Goal: Task Accomplishment & Management: Use online tool/utility

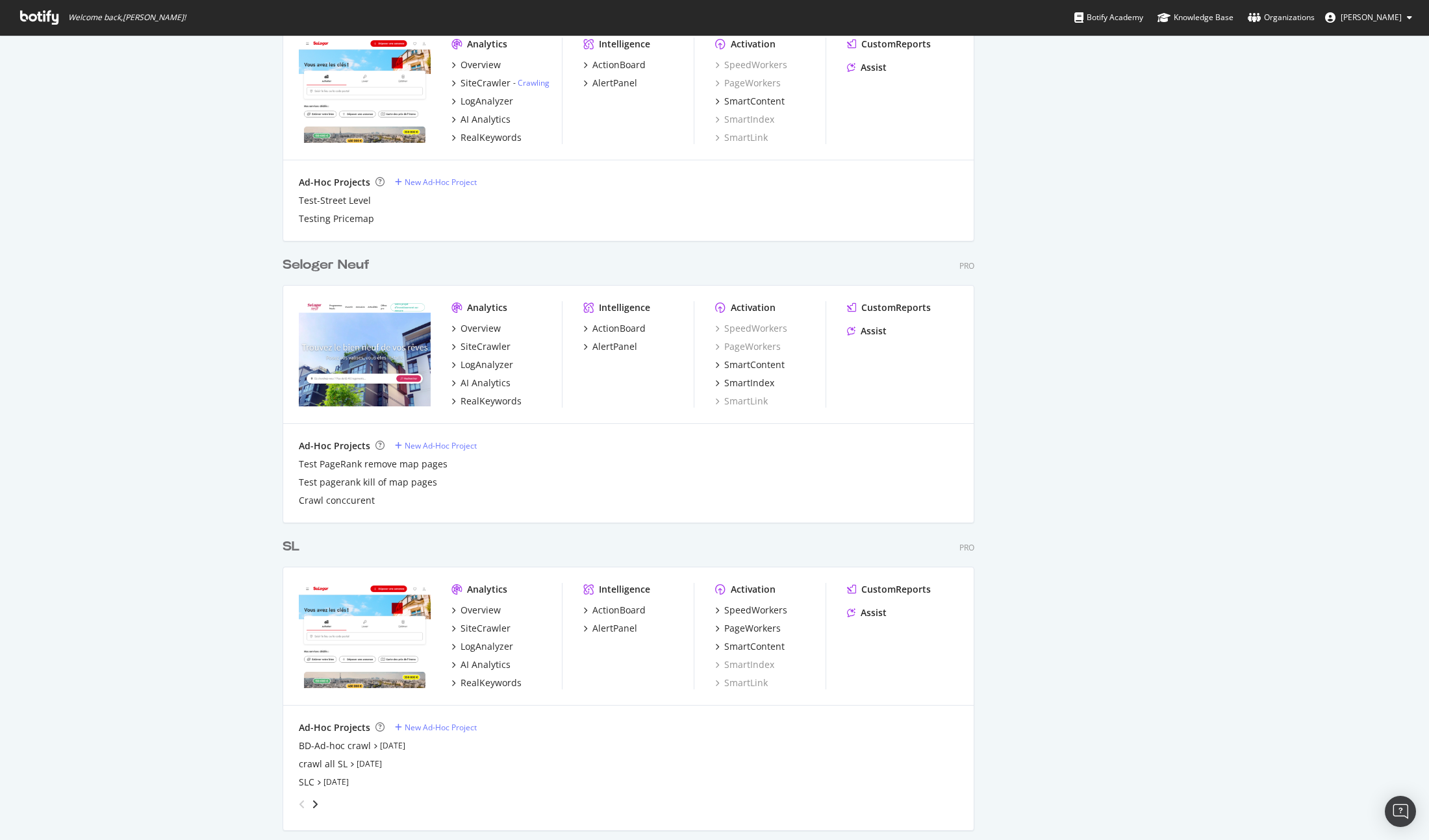
scroll to position [2861, 0]
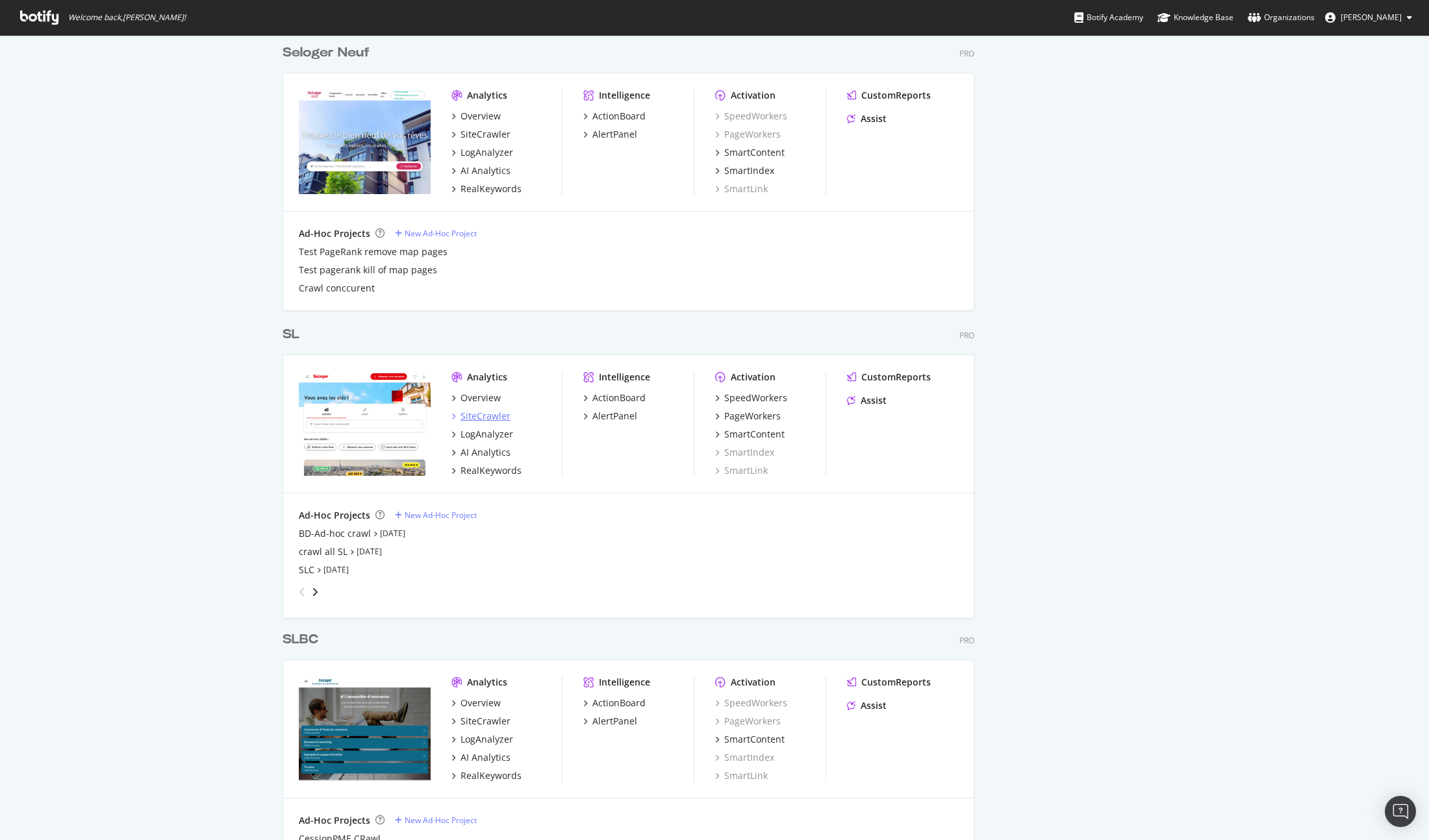
click at [483, 411] on div "SiteCrawler" at bounding box center [485, 416] width 50 height 13
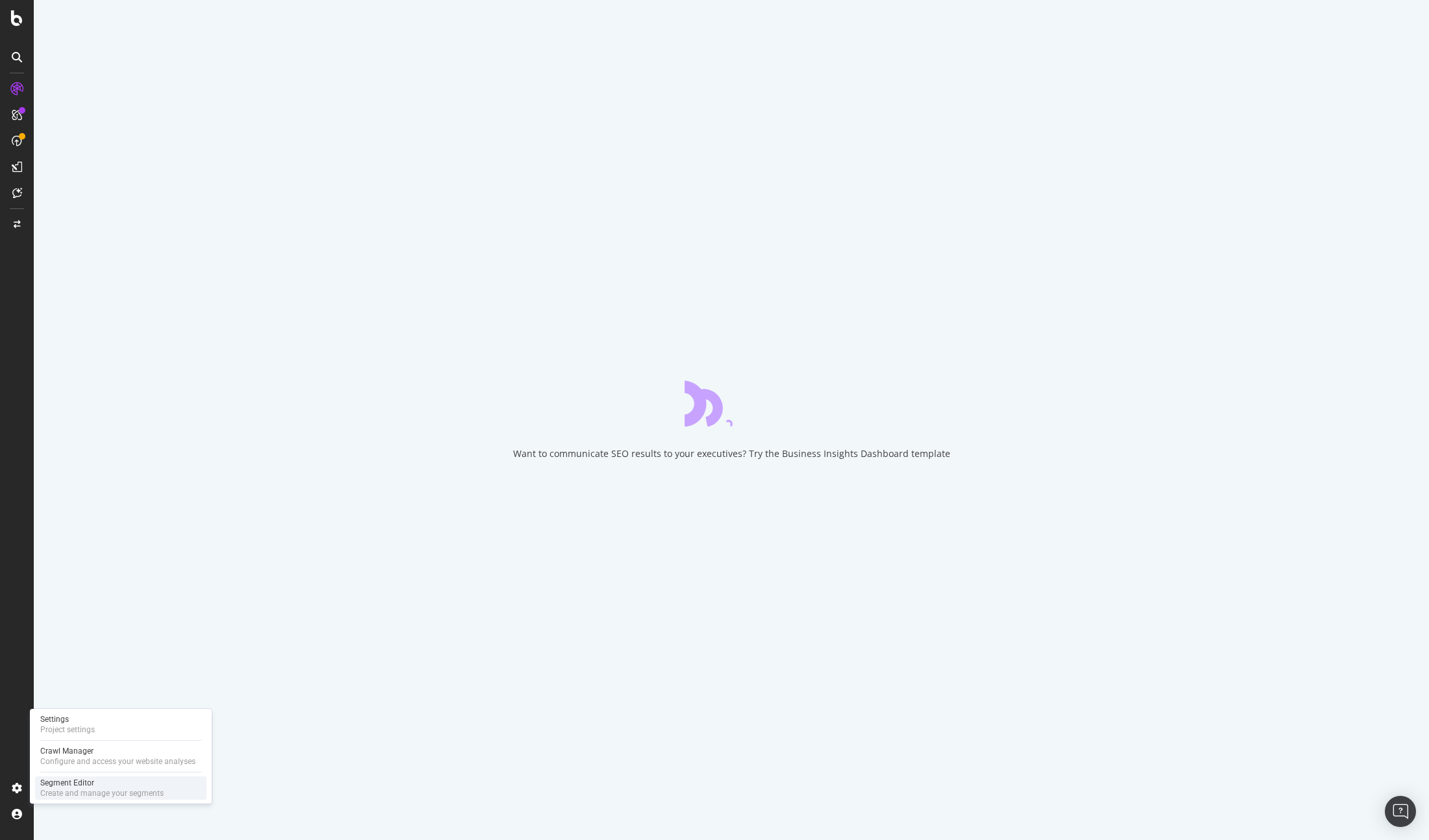
click at [84, 785] on div "Segment Editor" at bounding box center [102, 783] width 123 height 10
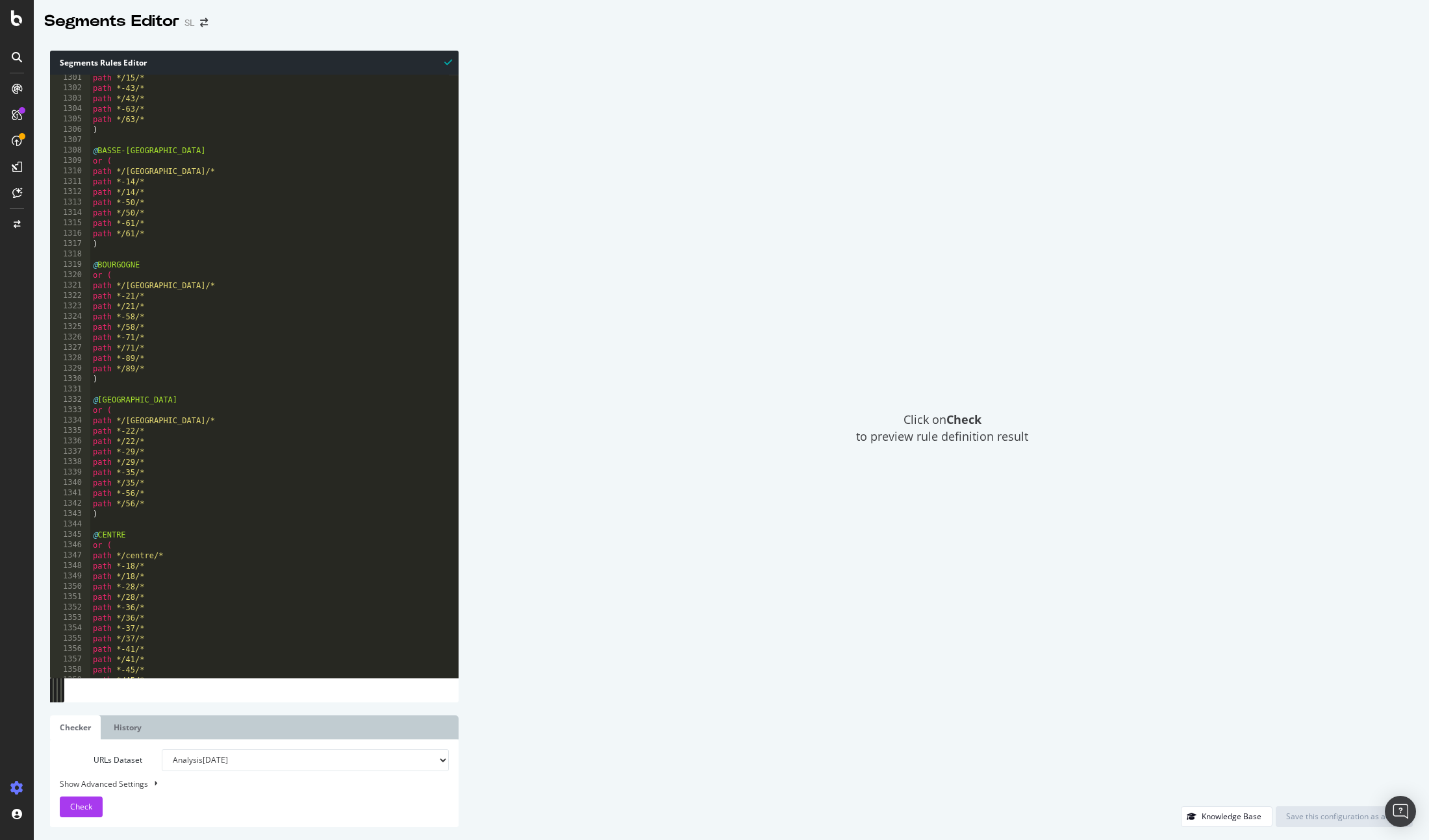
scroll to position [1422, 0]
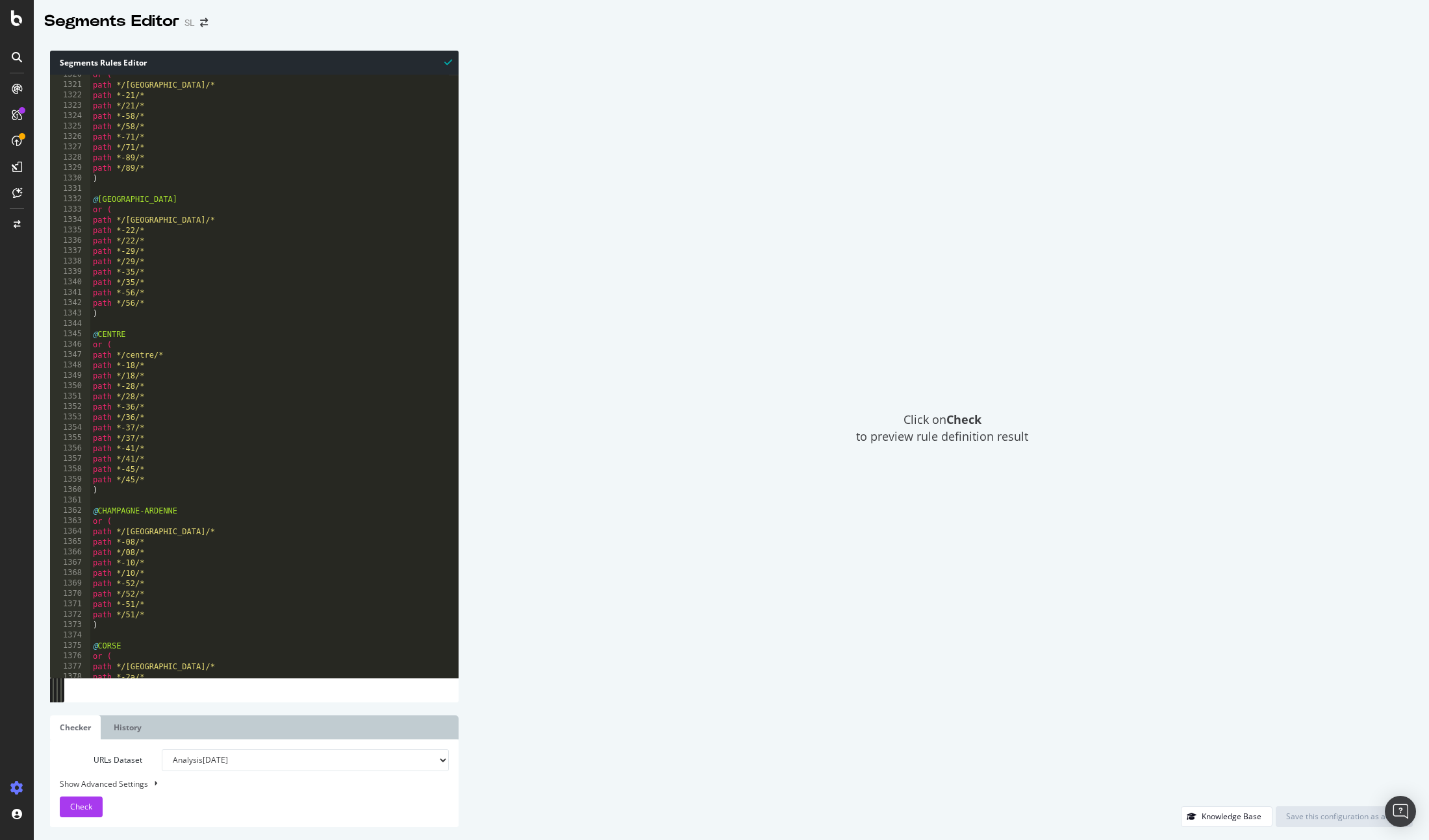
click at [328, 321] on div "or ( path */[GEOGRAPHIC_DATA]/* path *-21/* path */21/* path *-58/* path */58/*…" at bounding box center [598, 376] width 1015 height 615
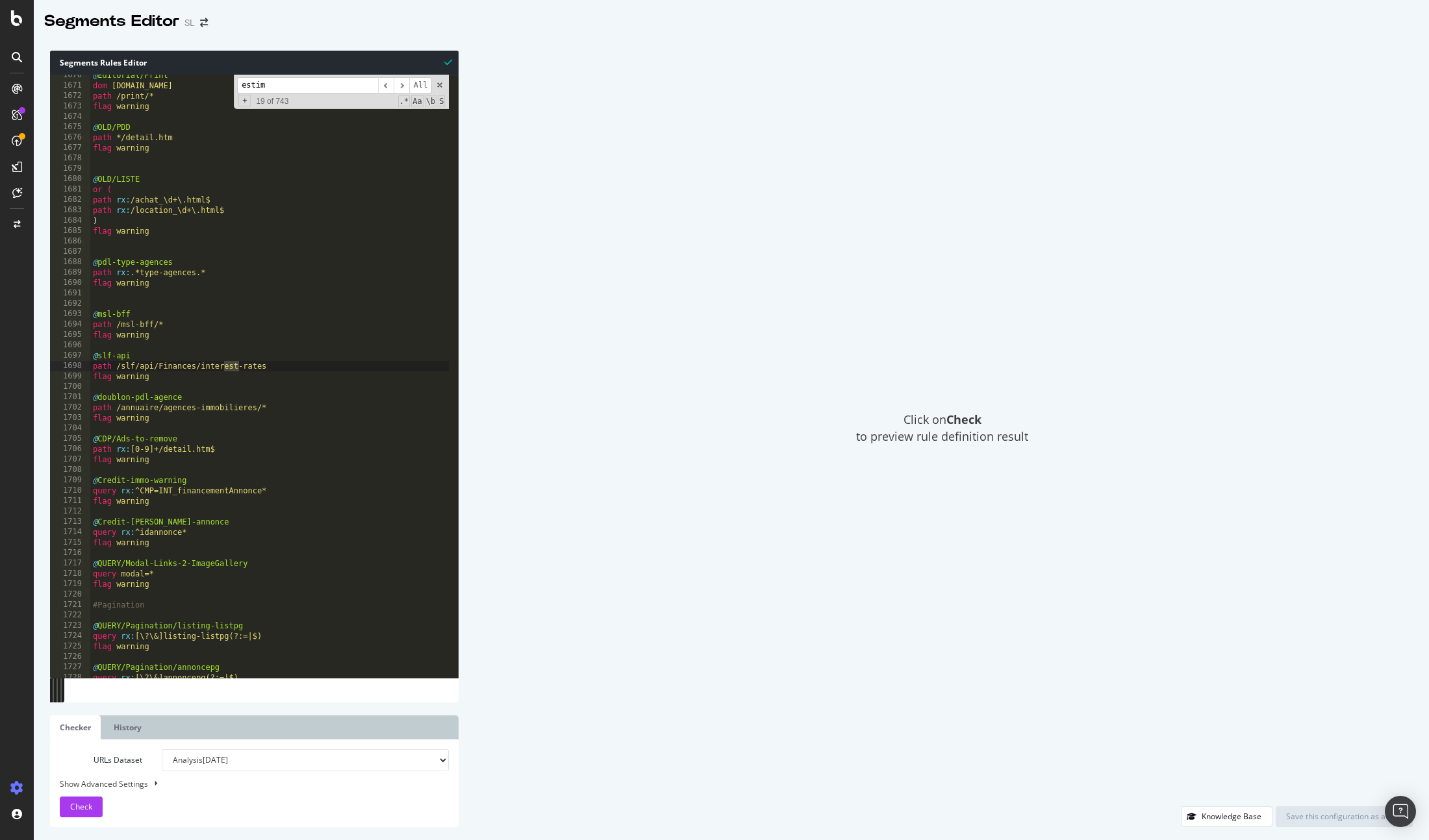
scroll to position [2429, 0]
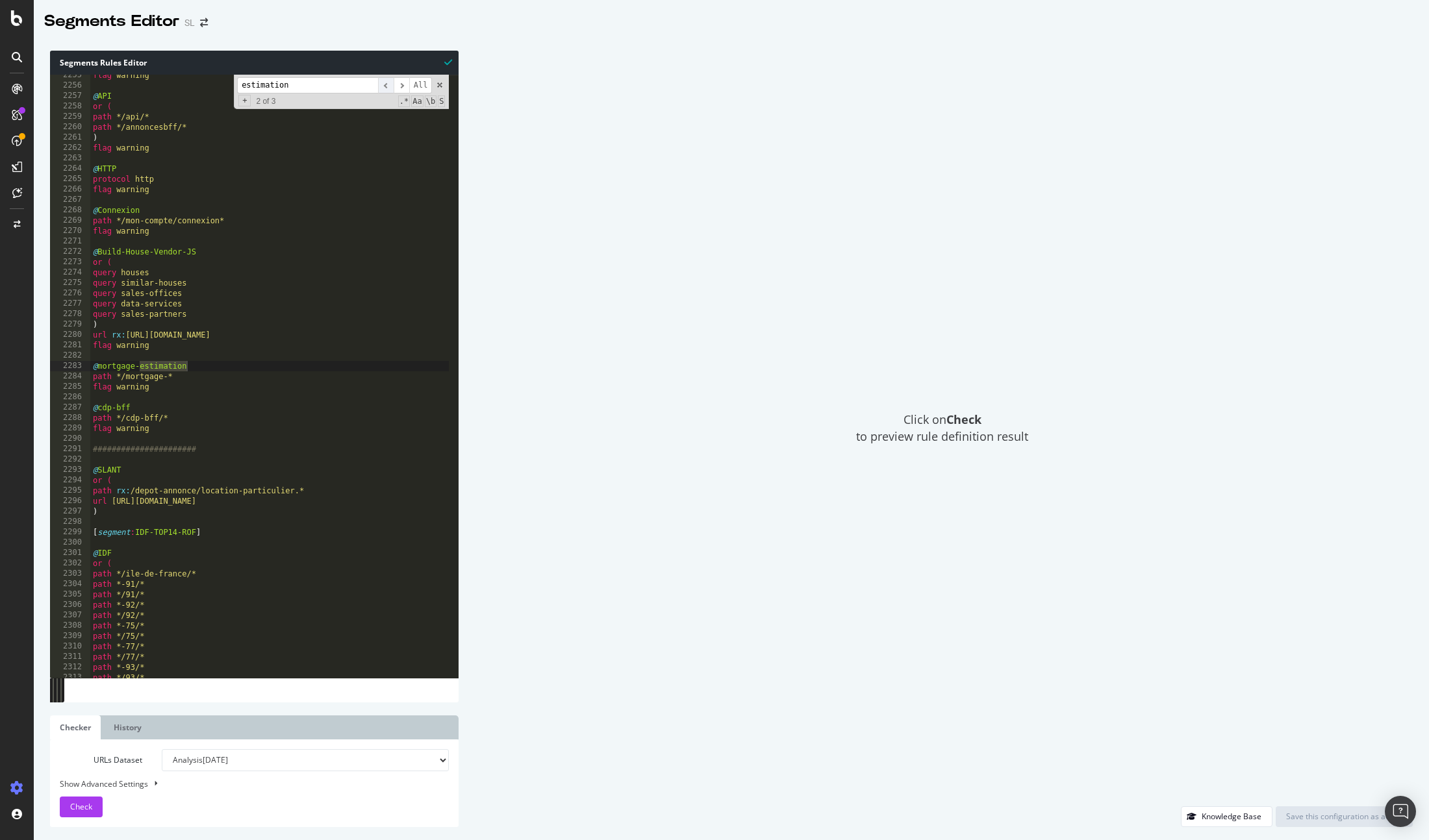
click at [387, 83] on span "​" at bounding box center [385, 86] width 16 height 17
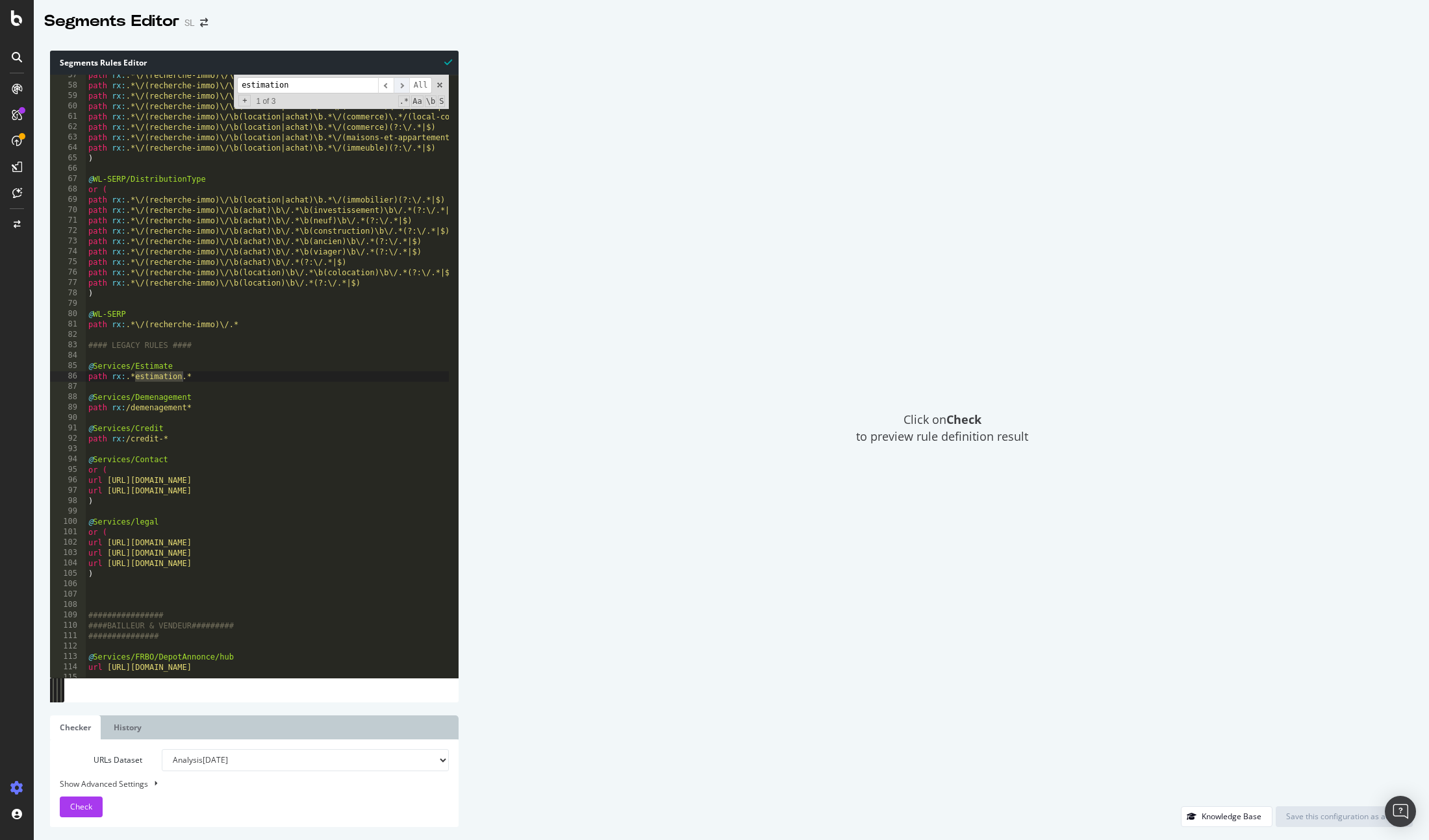
click at [398, 84] on span "​" at bounding box center [401, 86] width 16 height 17
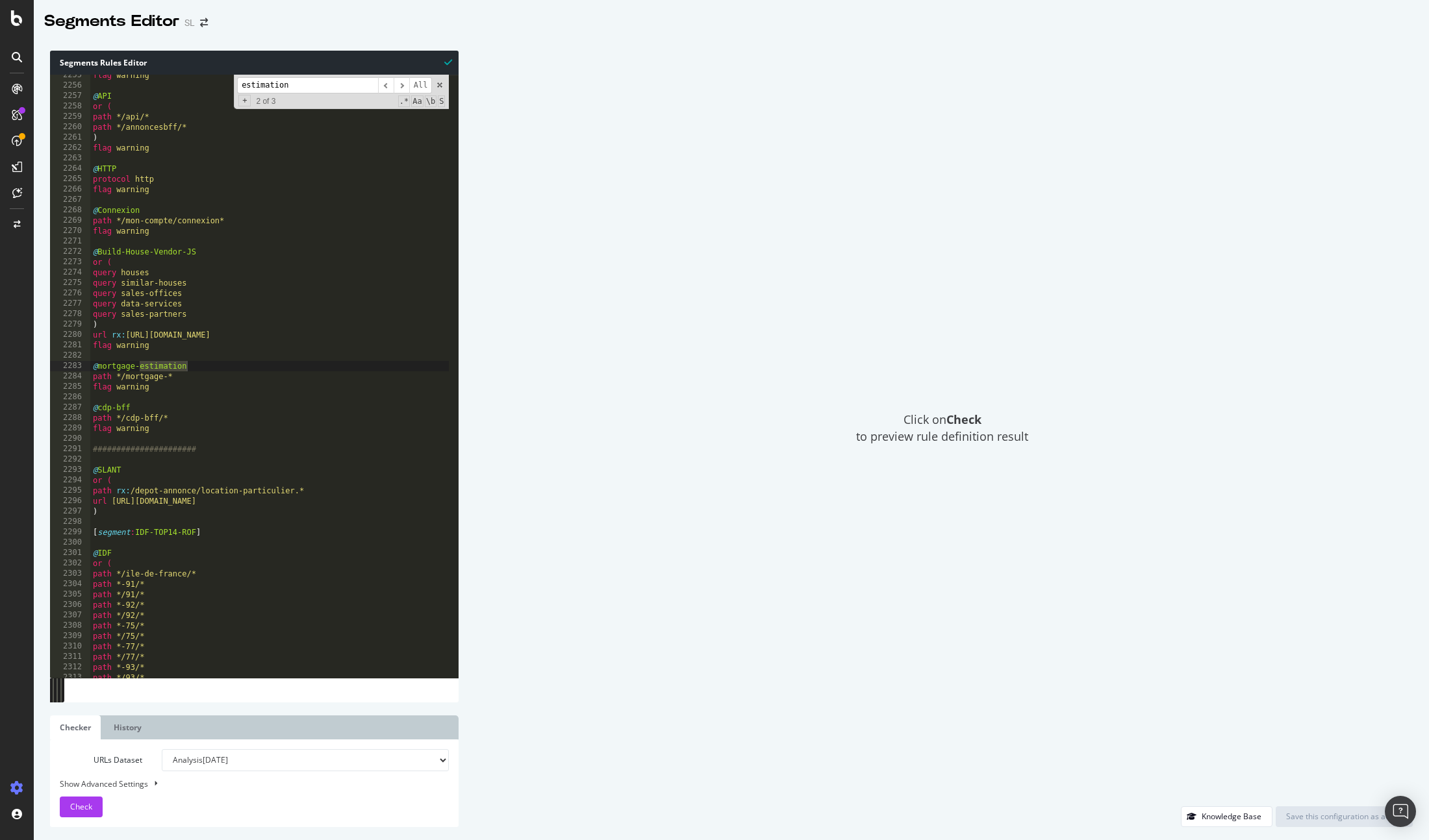
drag, startPoint x: 326, startPoint y: 85, endPoint x: 213, endPoint y: 82, distance: 113.0
click at [216, 82] on div "flag warning @ API or ( path */api/* path */annoncesbff/* ) flag warning @ HTTP…" at bounding box center [270, 376] width 360 height 603
drag, startPoint x: 287, startPoint y: 83, endPoint x: 226, endPoint y: 81, distance: 61.0
click at [226, 81] on div "flag warning @ API or ( path */api/* path */annoncesbff/* ) flag warning @ HTTP…" at bounding box center [270, 376] width 360 height 603
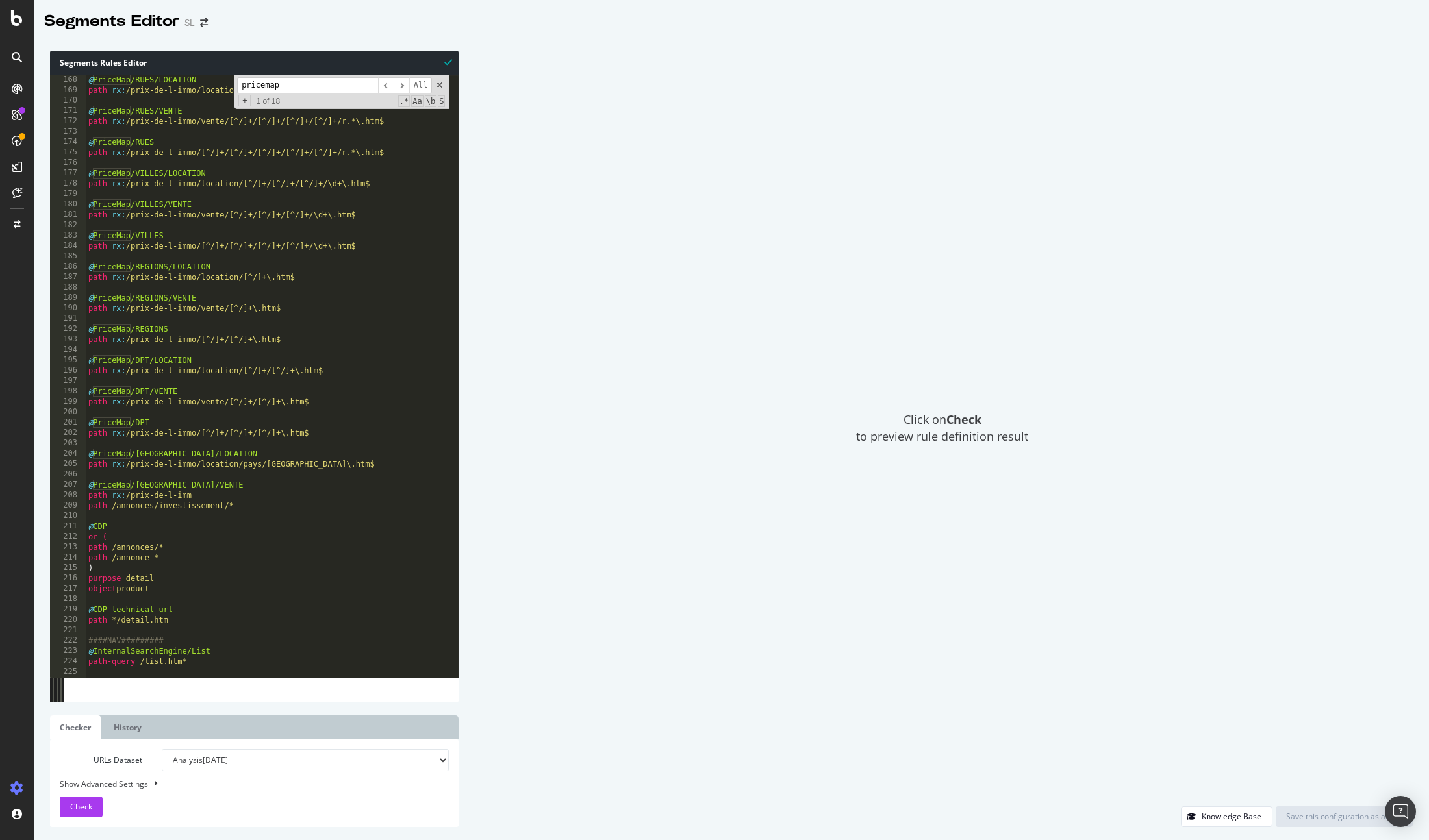
scroll to position [189, 0]
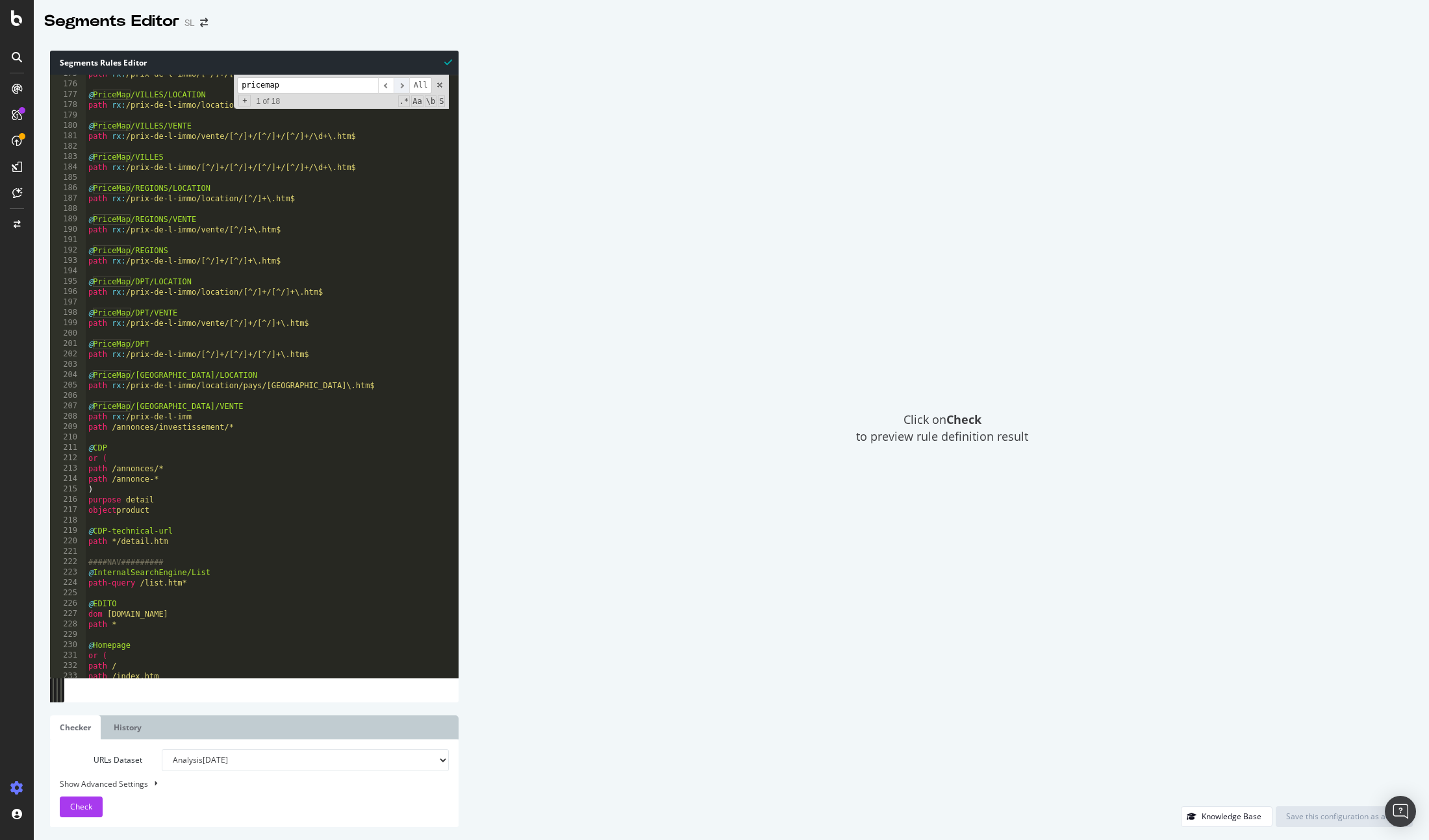
type input "pricemap"
click at [399, 86] on span "​" at bounding box center [401, 86] width 16 height 17
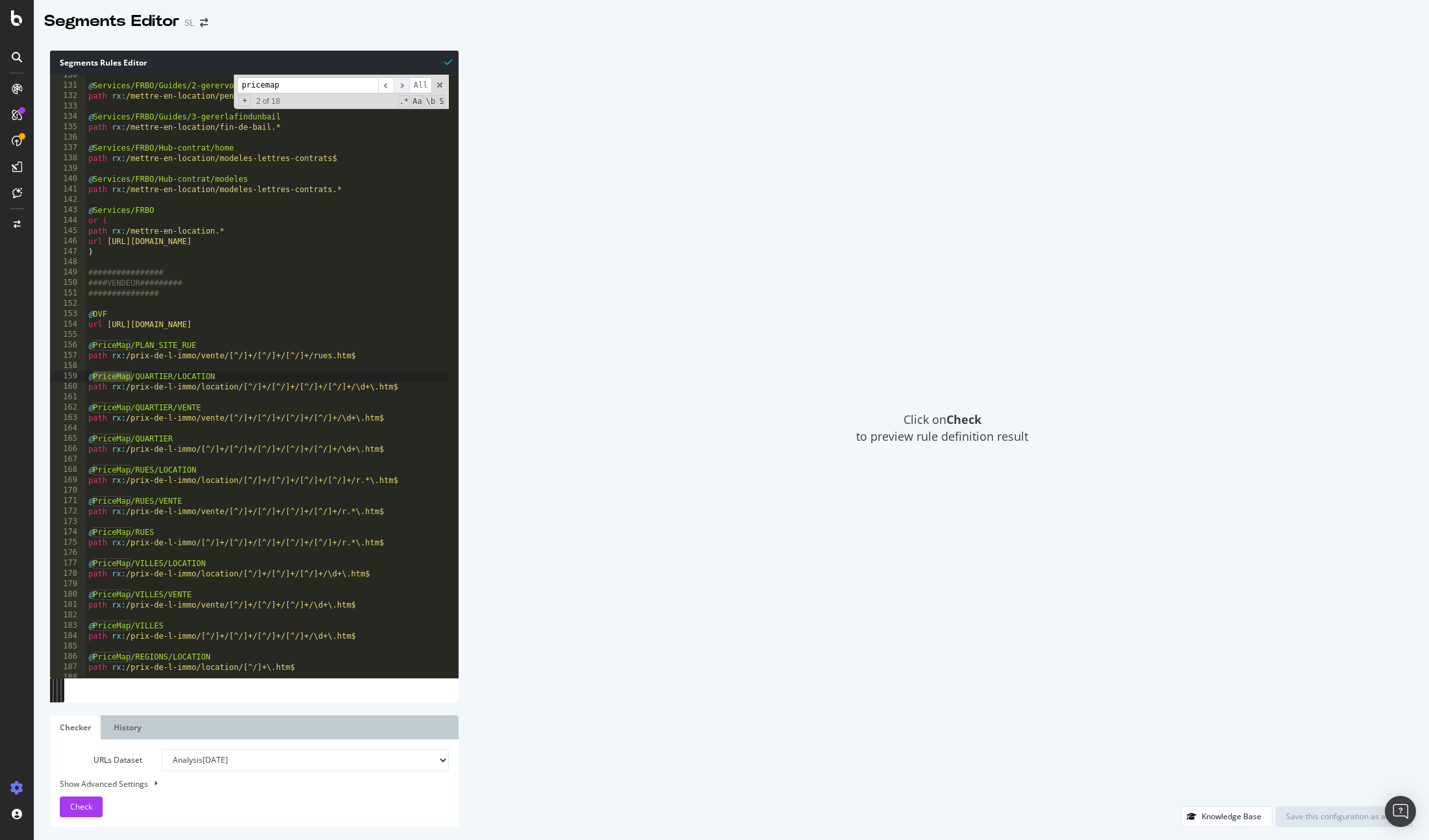
click at [399, 86] on span "​" at bounding box center [401, 86] width 16 height 17
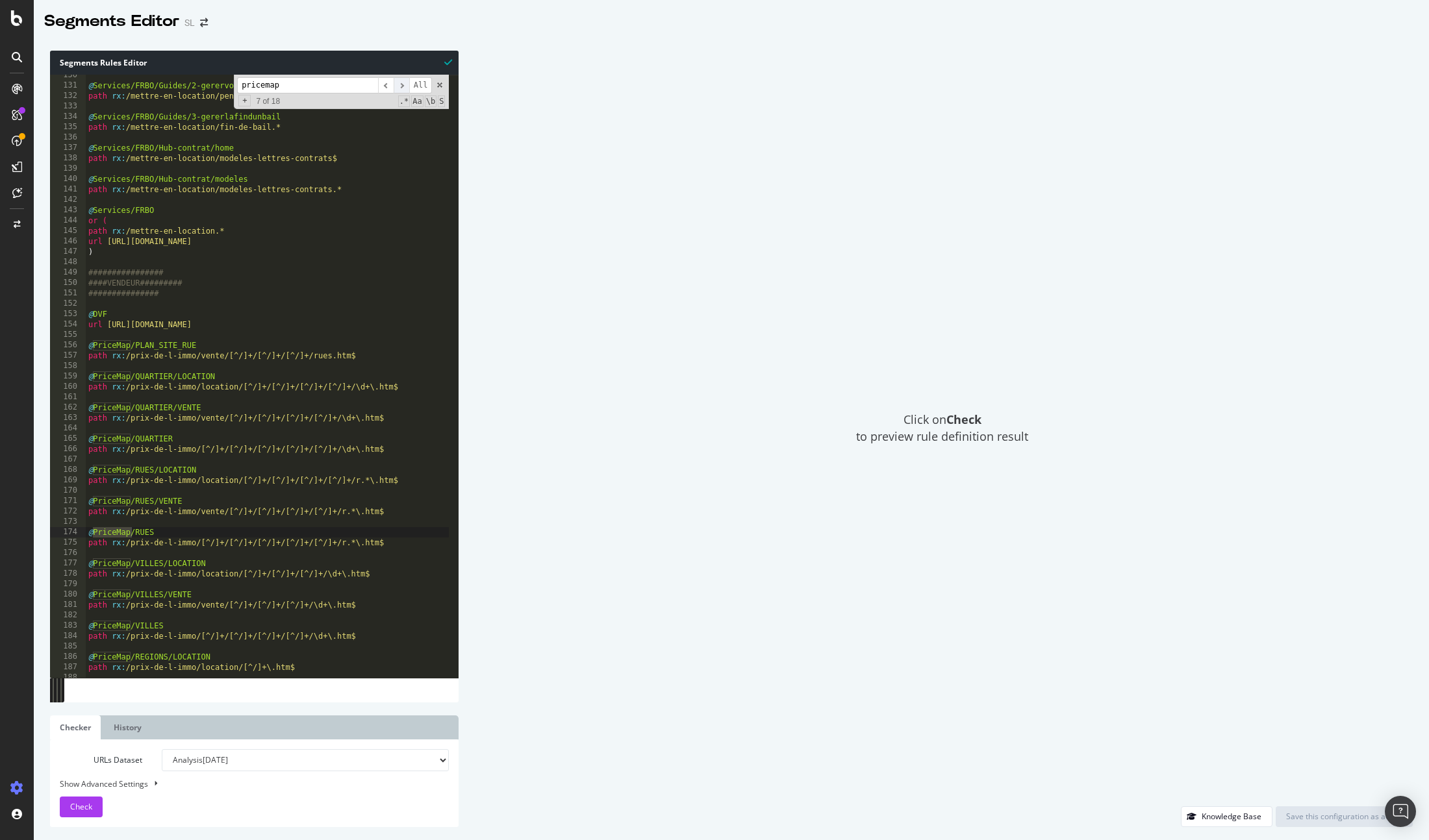
click at [399, 86] on span "​" at bounding box center [401, 86] width 16 height 17
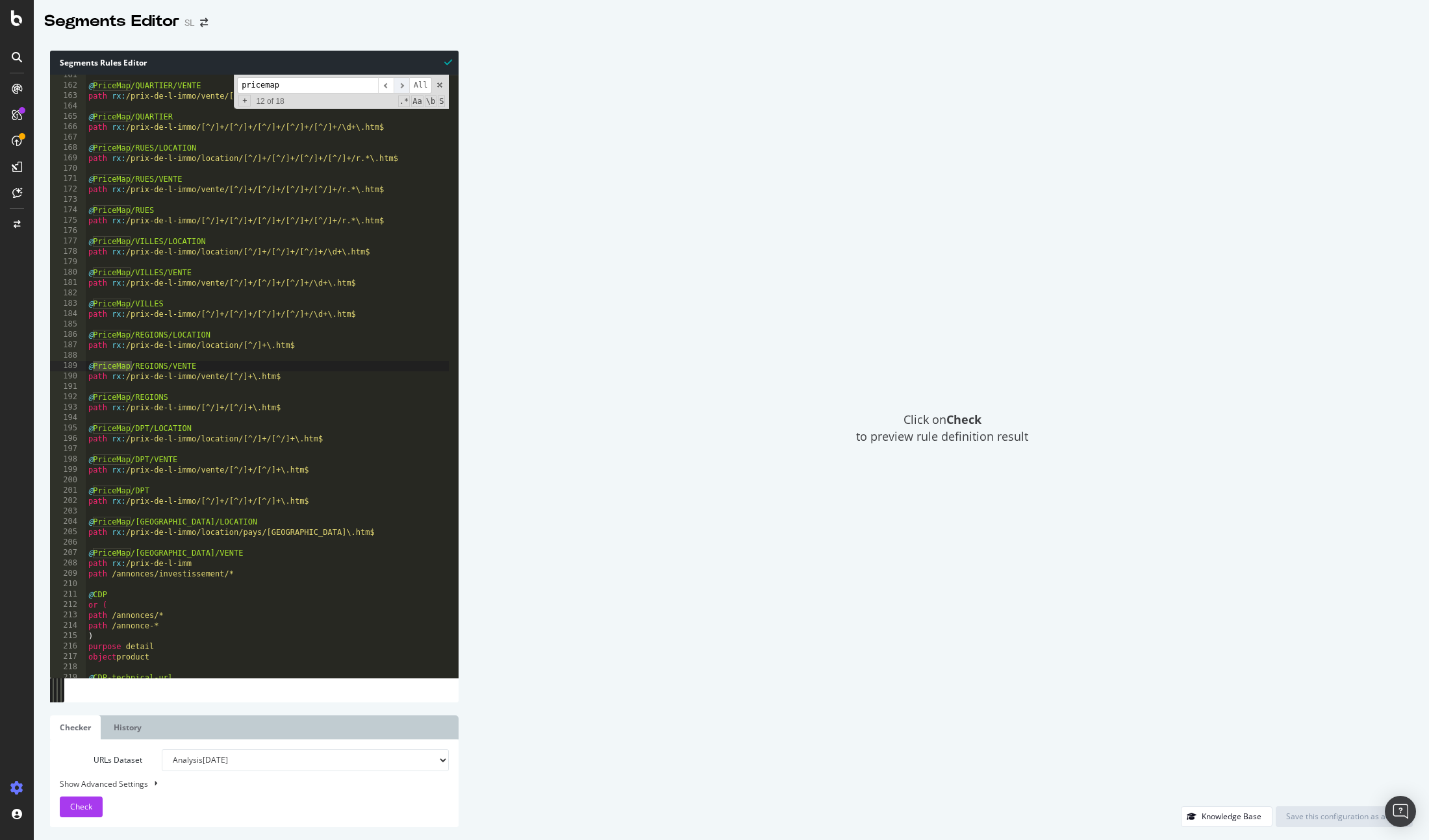
scroll to position [173, 0]
click at [399, 86] on span "​" at bounding box center [401, 86] width 16 height 17
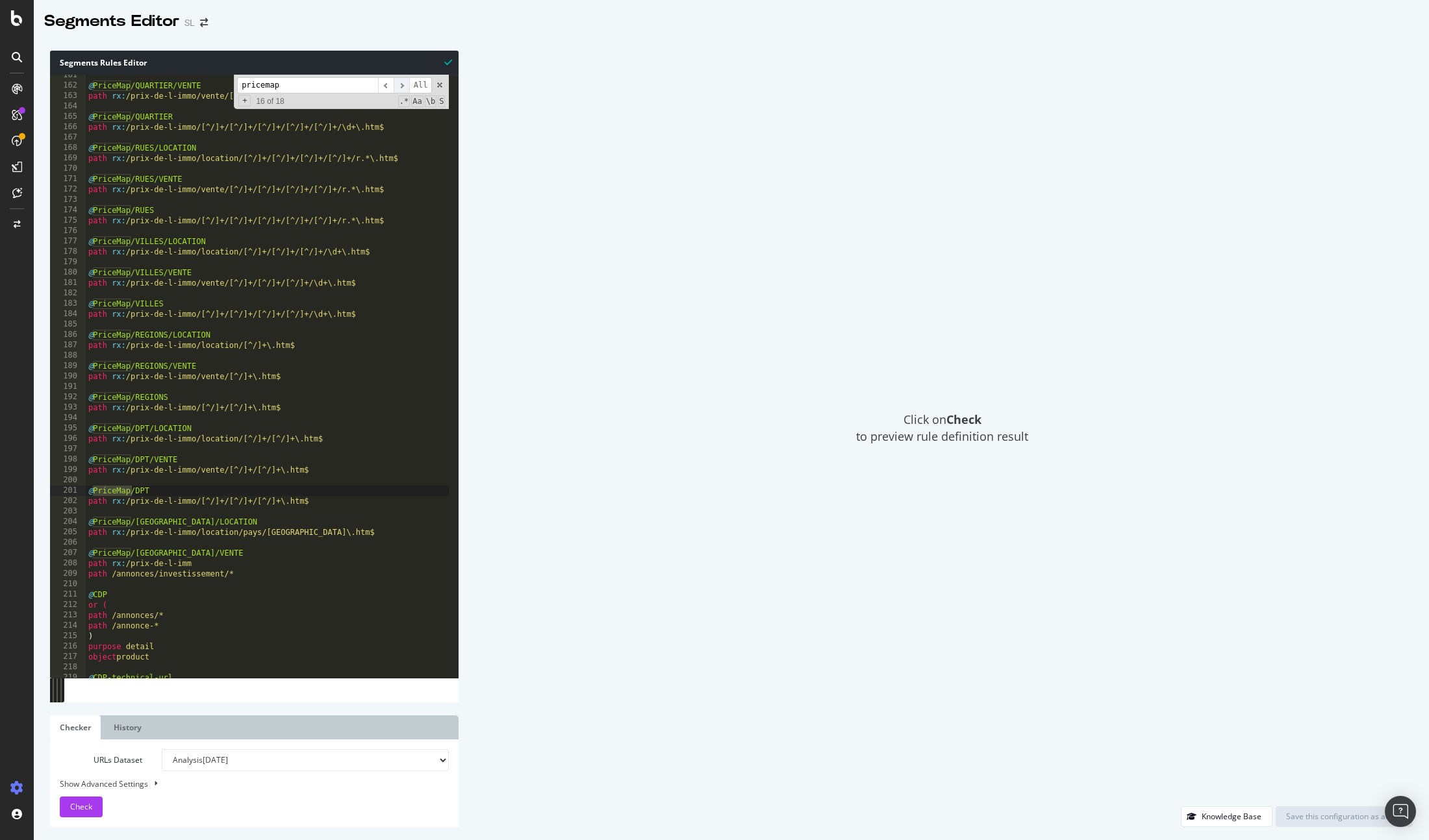
click at [399, 86] on span "​" at bounding box center [401, 86] width 16 height 17
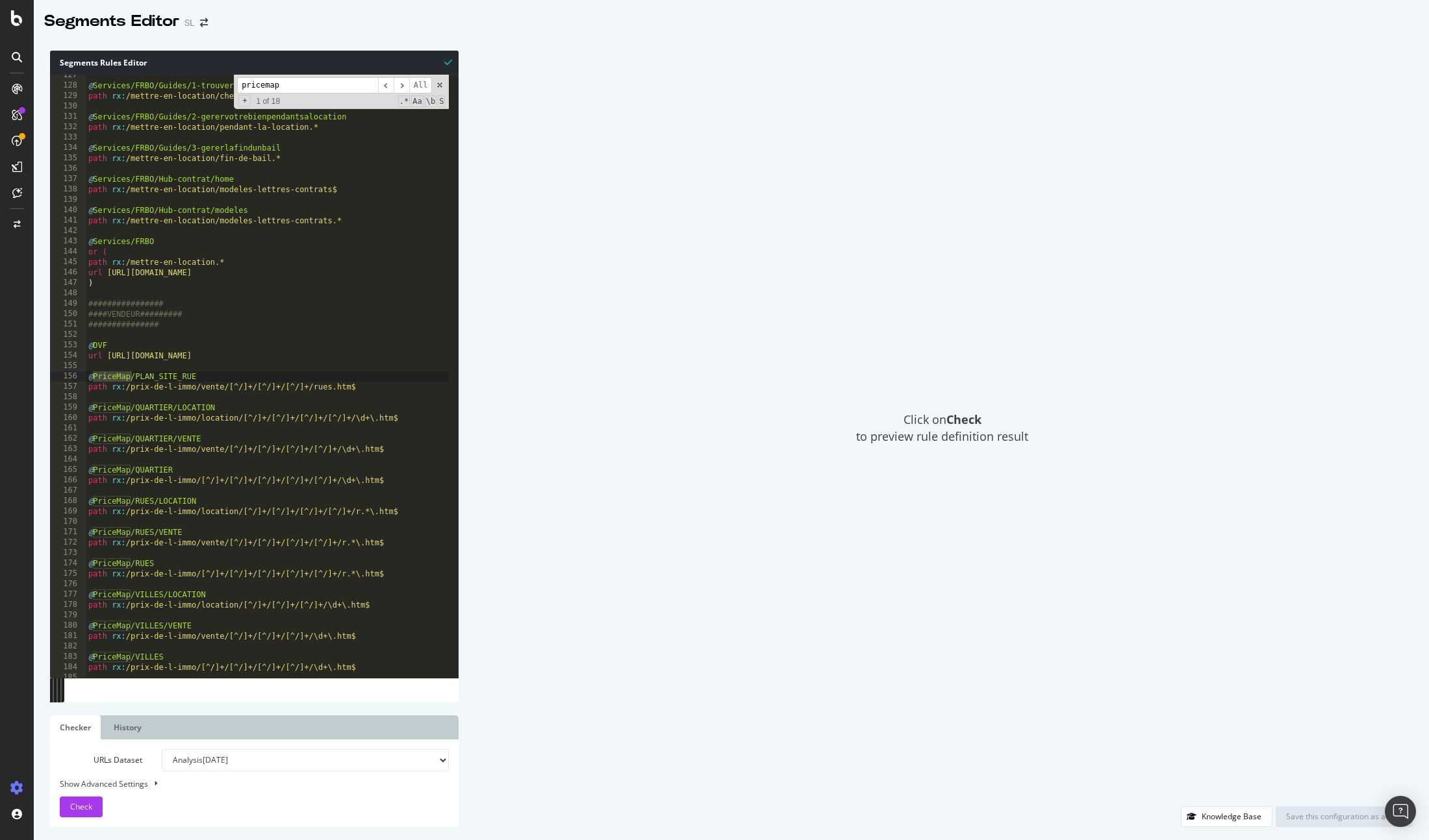
type textarea "path rx:/prix-de-l-immo/vente/[^/]+/[^/]+/[^/]+/rues.htm$"
drag, startPoint x: 126, startPoint y: 386, endPoint x: 198, endPoint y: 385, distance: 72.0
click at [198, 385] on div "@ Services/FRBO/Guides/1-trouverlebonlocataire path rx : /mettre-en-location/ch…" at bounding box center [593, 377] width 1015 height 615
click at [1074, 212] on div "Click on Check to preview rule definition result" at bounding box center [942, 429] width 941 height 756
click at [905, 188] on div "Click on Check to preview rule definition result" at bounding box center [942, 429] width 941 height 756
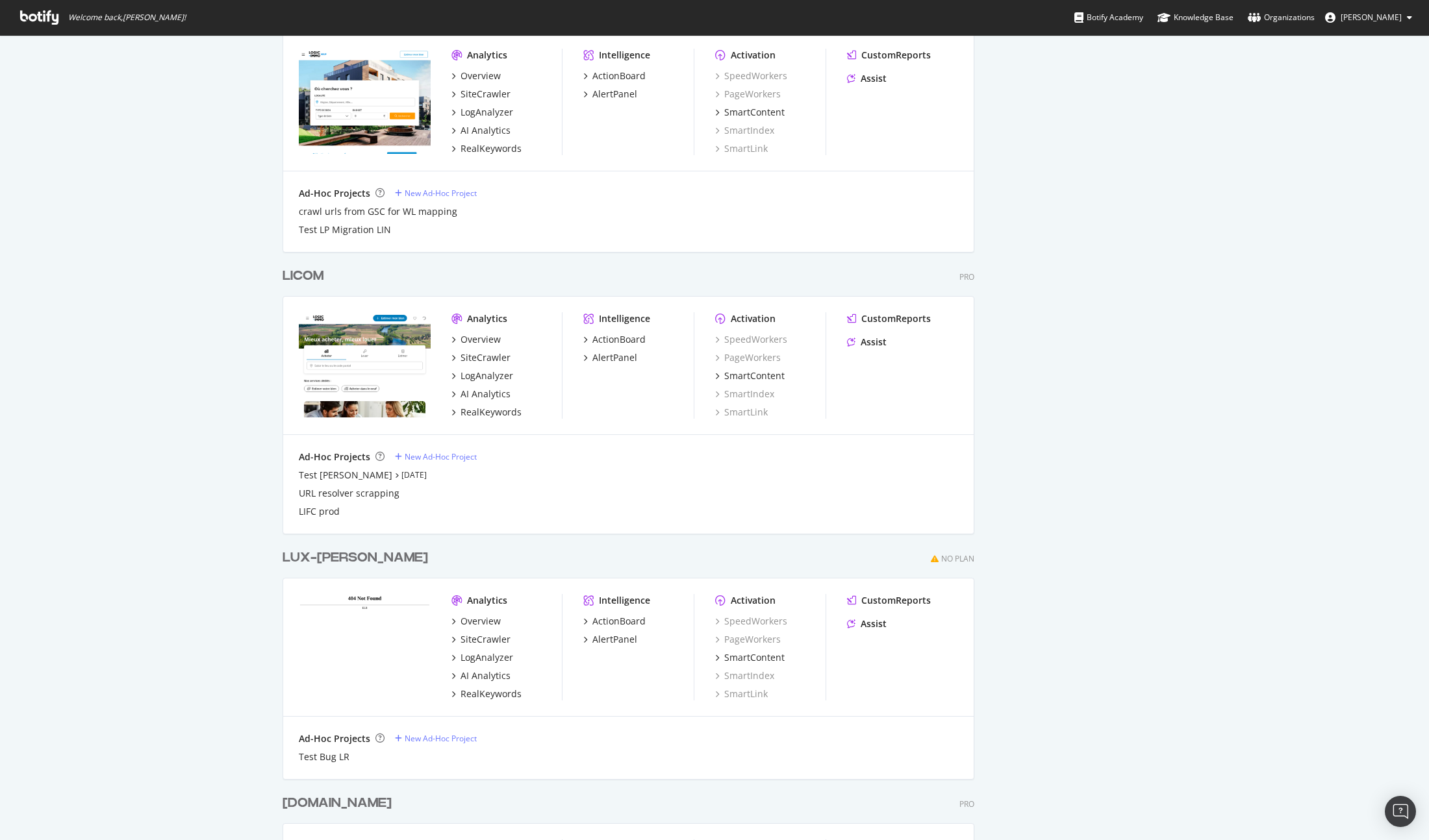
scroll to position [1316, 0]
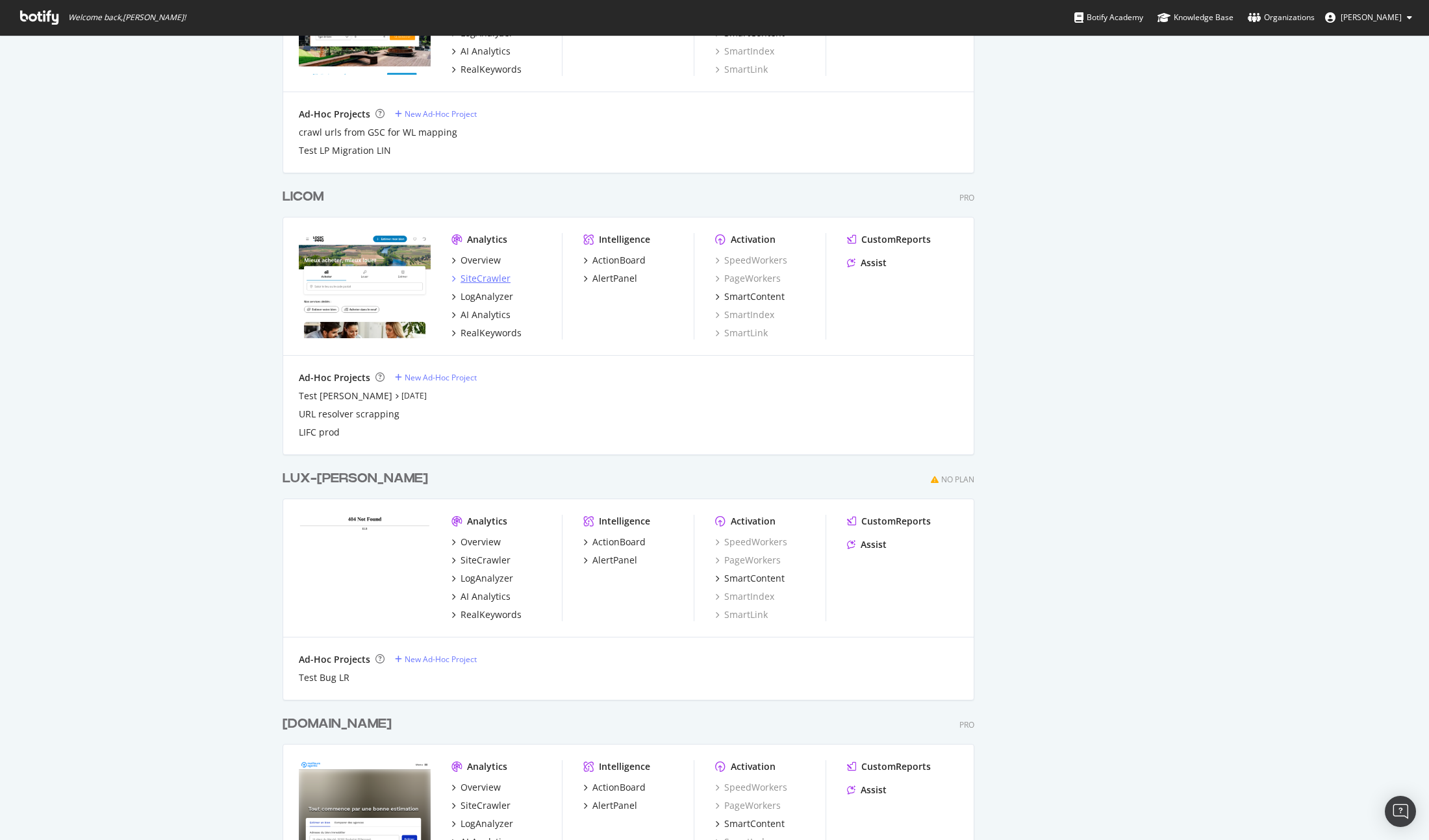
click at [490, 275] on div "SiteCrawler" at bounding box center [485, 278] width 50 height 13
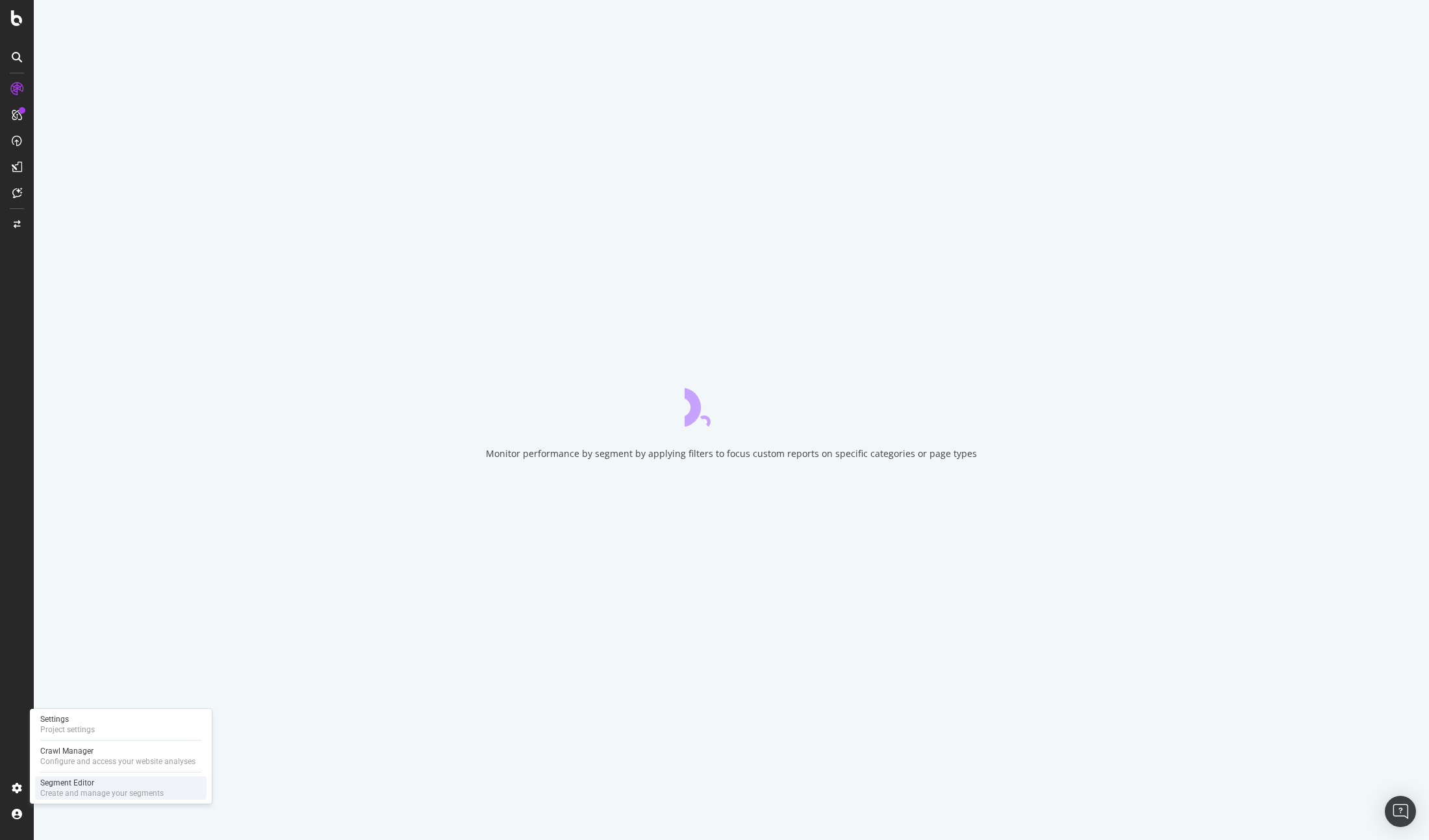
click at [94, 786] on div "Segment Editor" at bounding box center [102, 783] width 123 height 10
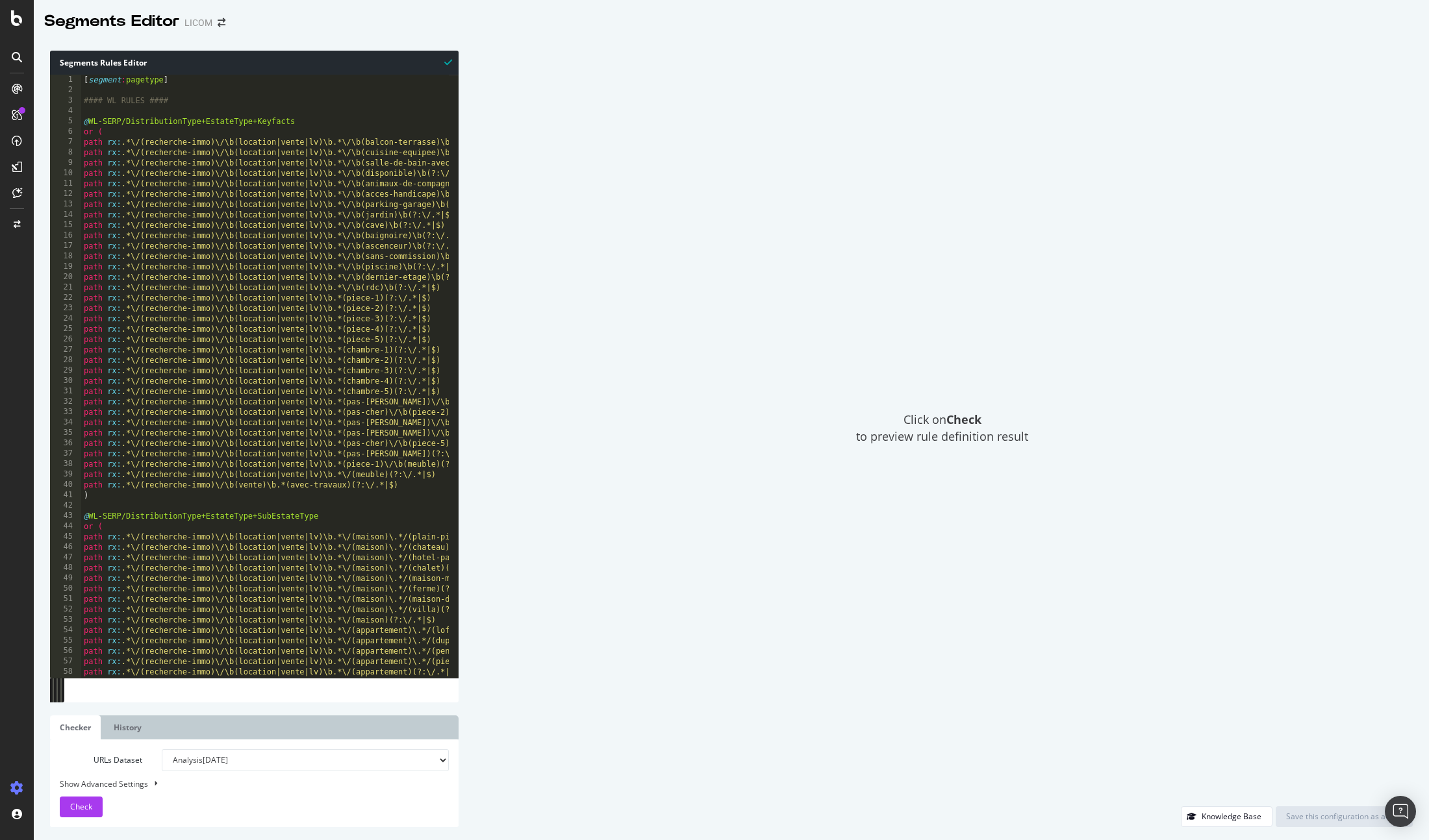
type textarea "path rx:.*\/(recherche-immo)\/\b(location|vente|lv)\b.*\/\b(cave)\b(?:\/.*|$)"
click at [291, 228] on div "[ segment : pagetype ] #### WL RULES #### @ WL-SERP/DistributionType+EstateType…" at bounding box center [442, 382] width 721 height 615
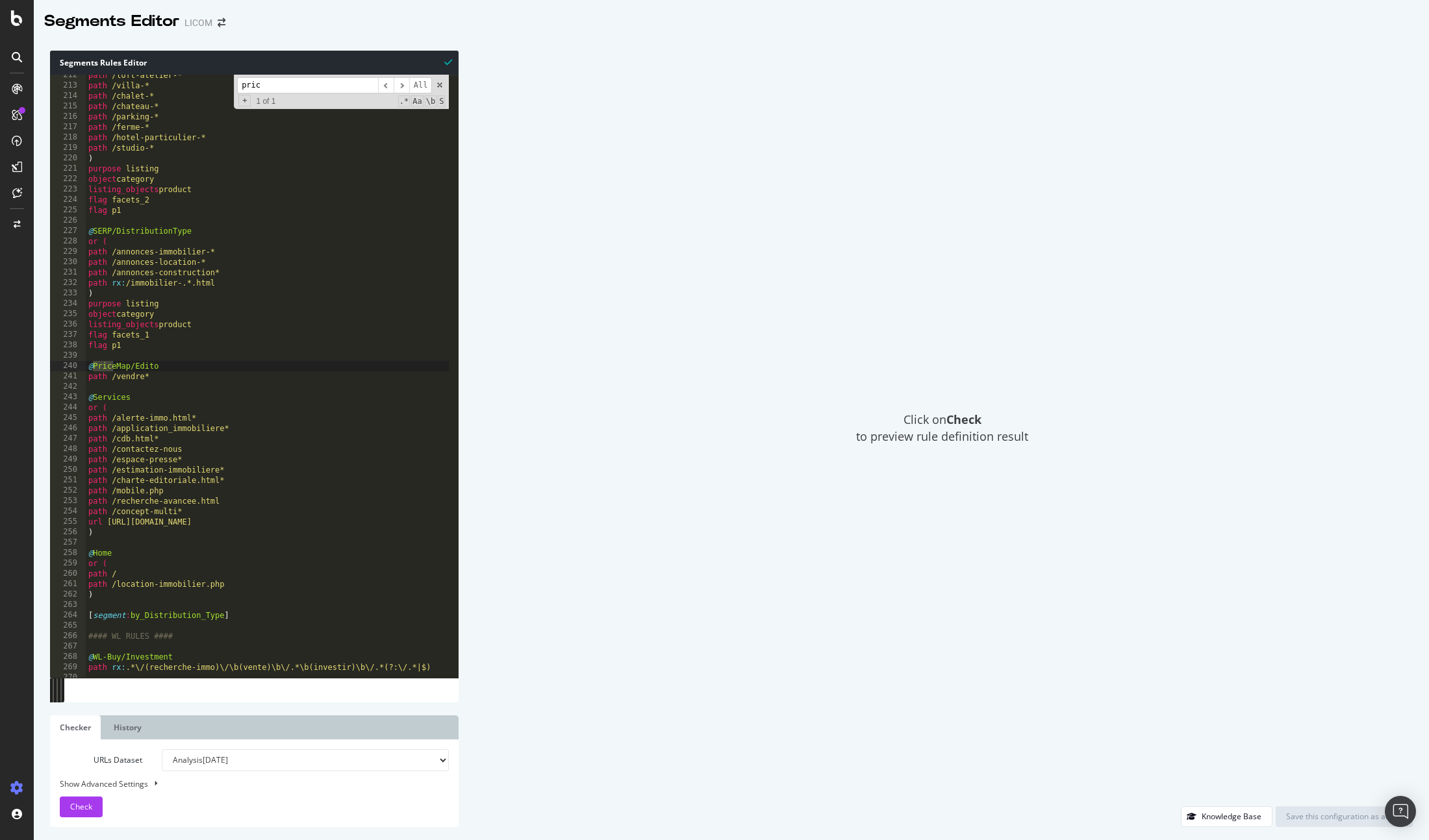
scroll to position [230, 0]
drag, startPoint x: 293, startPoint y: 84, endPoint x: 230, endPoint y: 79, distance: 63.2
click at [230, 79] on div "path /loft-atelier-* path /villa-* path /chalet-* path /chateau-* path /parking…" at bounding box center [267, 376] width 363 height 603
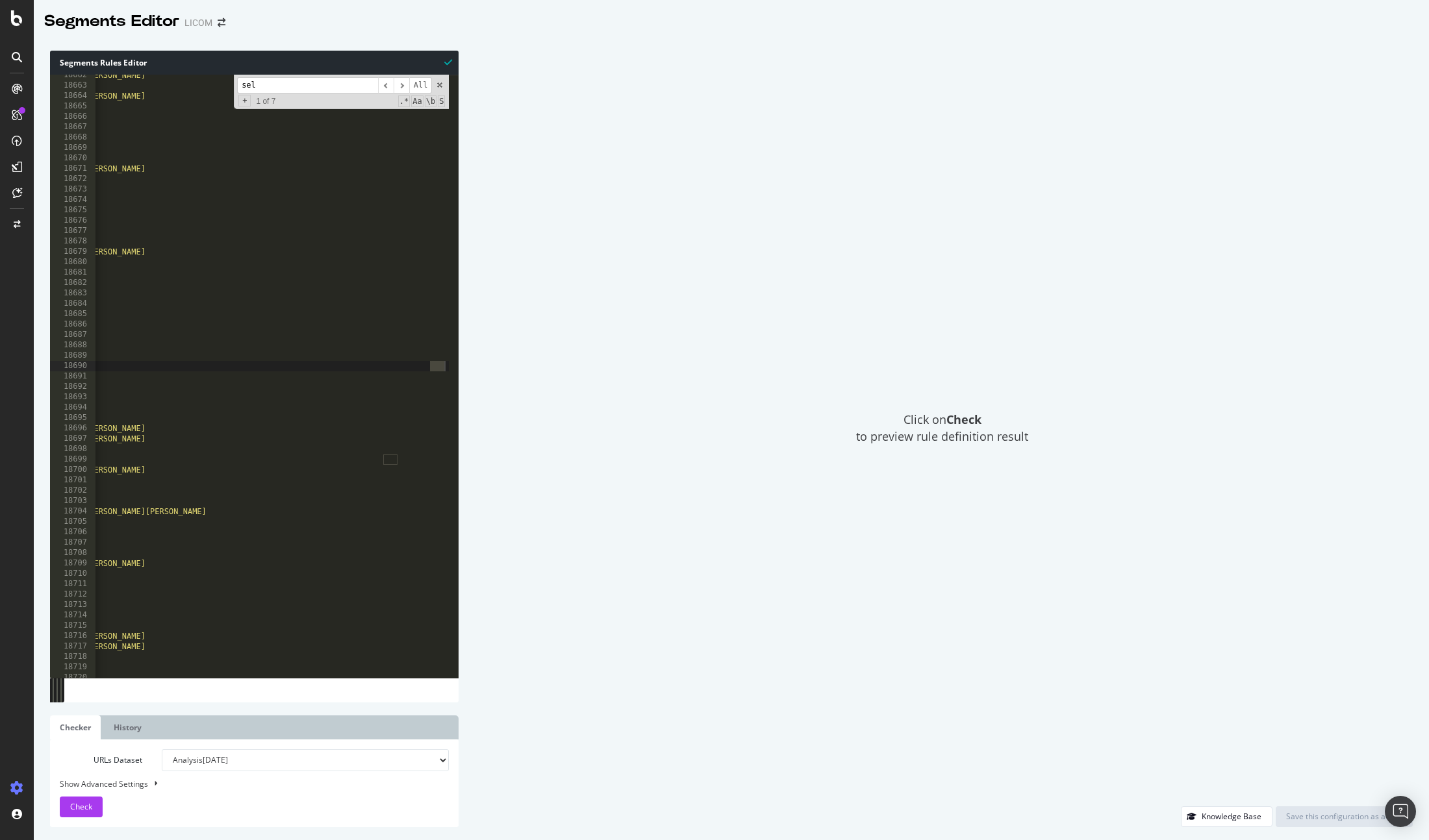
scroll to position [0, 116]
type input "s"
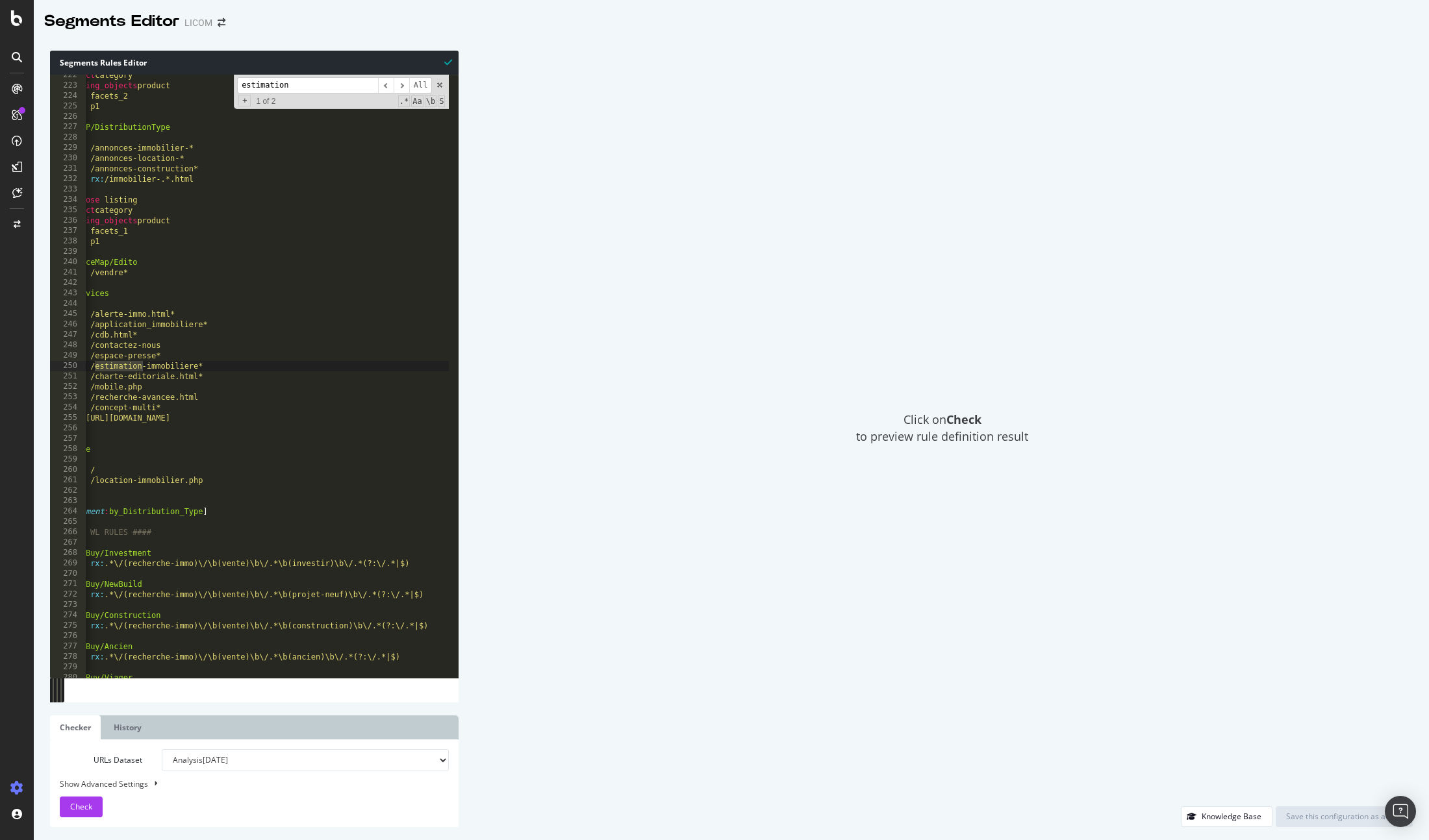
type input "estimation"
